Goal: Task Accomplishment & Management: Manage account settings

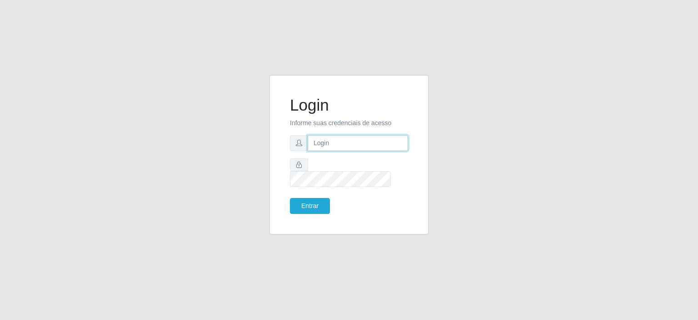
type input "[EMAIL_ADDRESS][DOMAIN_NAME]"
click at [309, 206] on button "Entrar" at bounding box center [310, 206] width 40 height 16
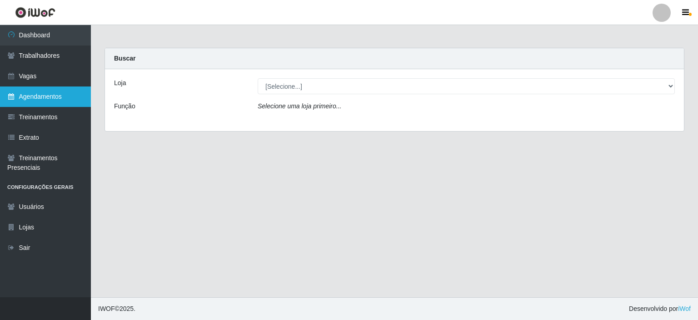
click at [51, 99] on link "Agendamentos" at bounding box center [45, 96] width 91 height 20
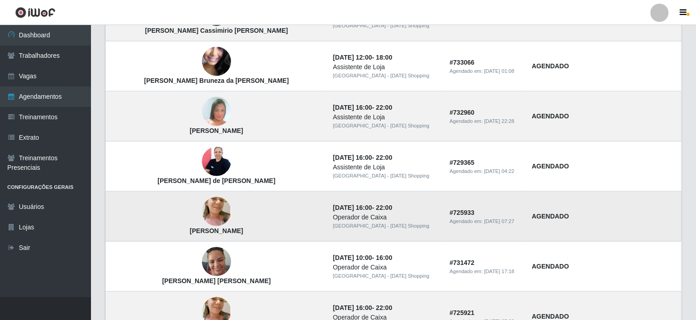
scroll to position [627, 0]
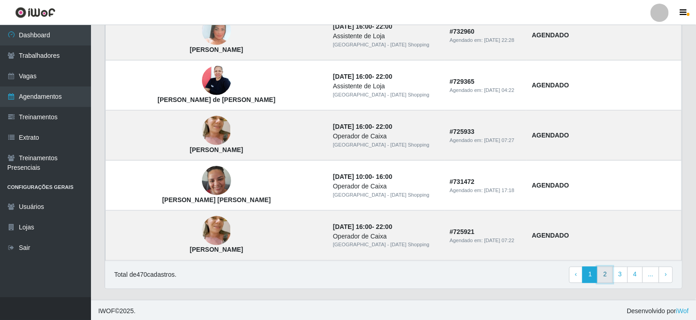
click at [607, 272] on link "2" at bounding box center [604, 274] width 15 height 16
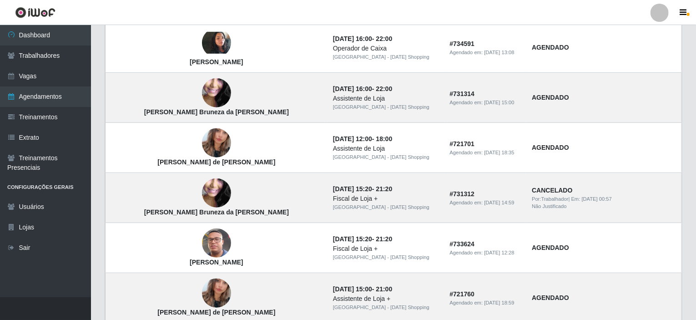
scroll to position [318, 0]
